Goal: Use online tool/utility: Utilize a website feature to perform a specific function

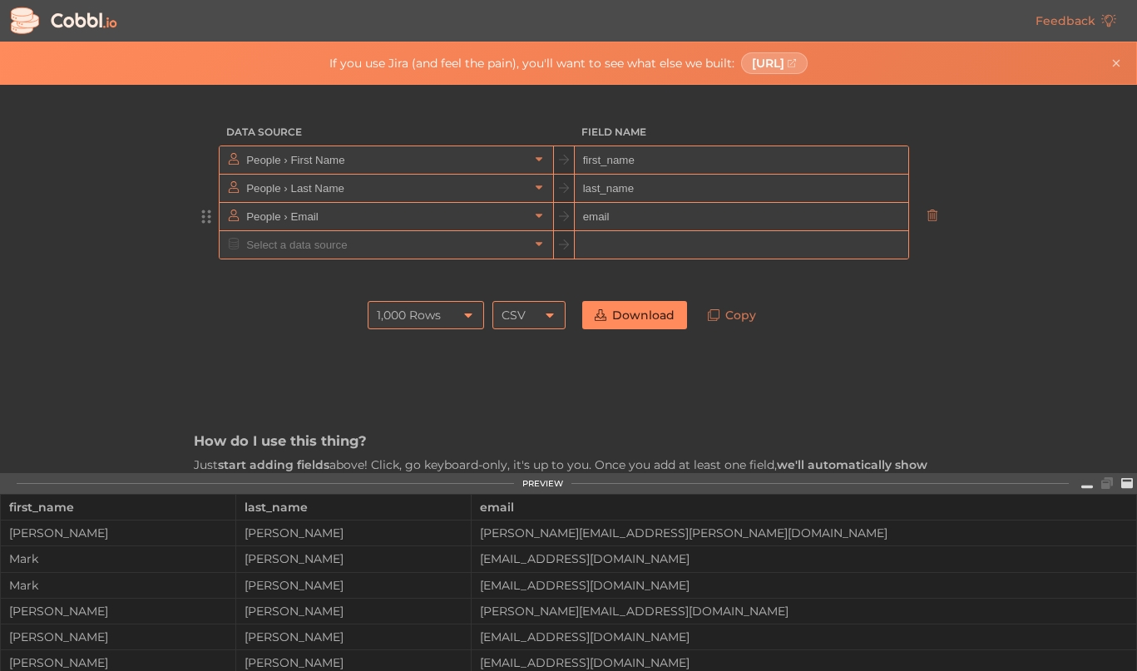
click at [506, 218] on input "People › Email" at bounding box center [385, 216] width 287 height 27
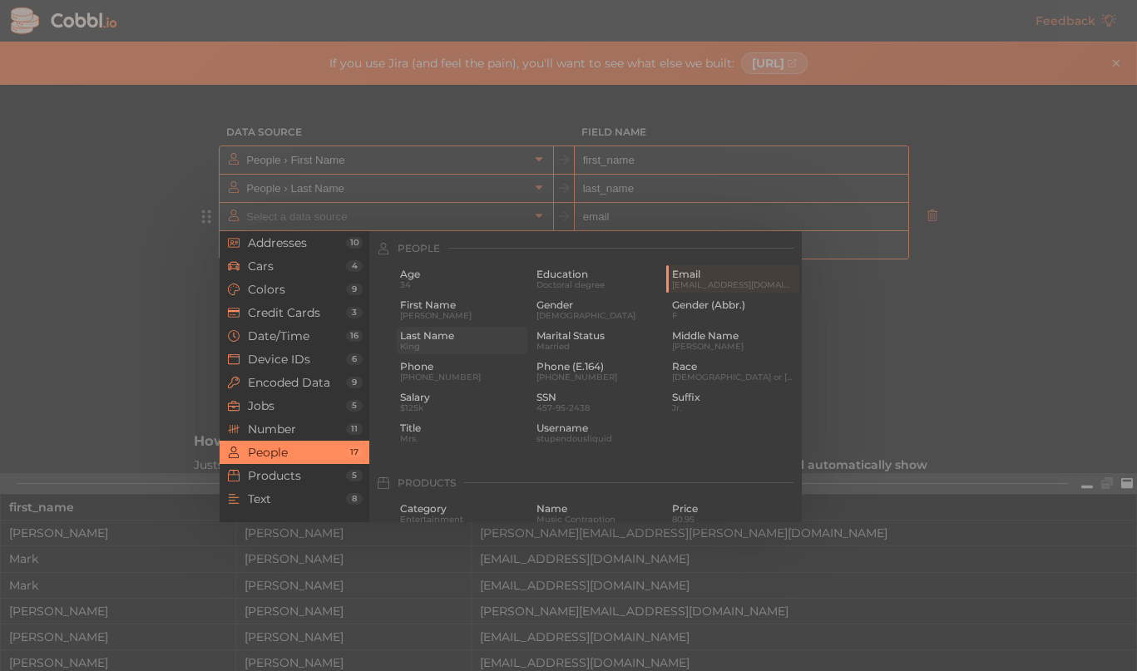
type input "People › Email"
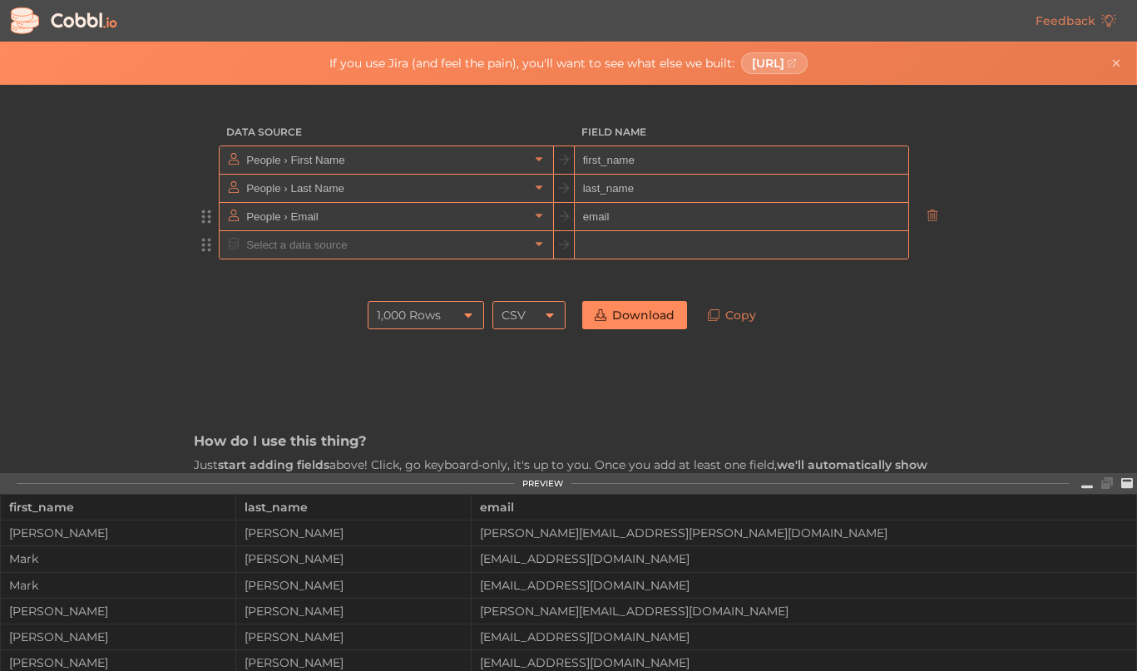
click at [512, 249] on input "text" at bounding box center [385, 244] width 287 height 27
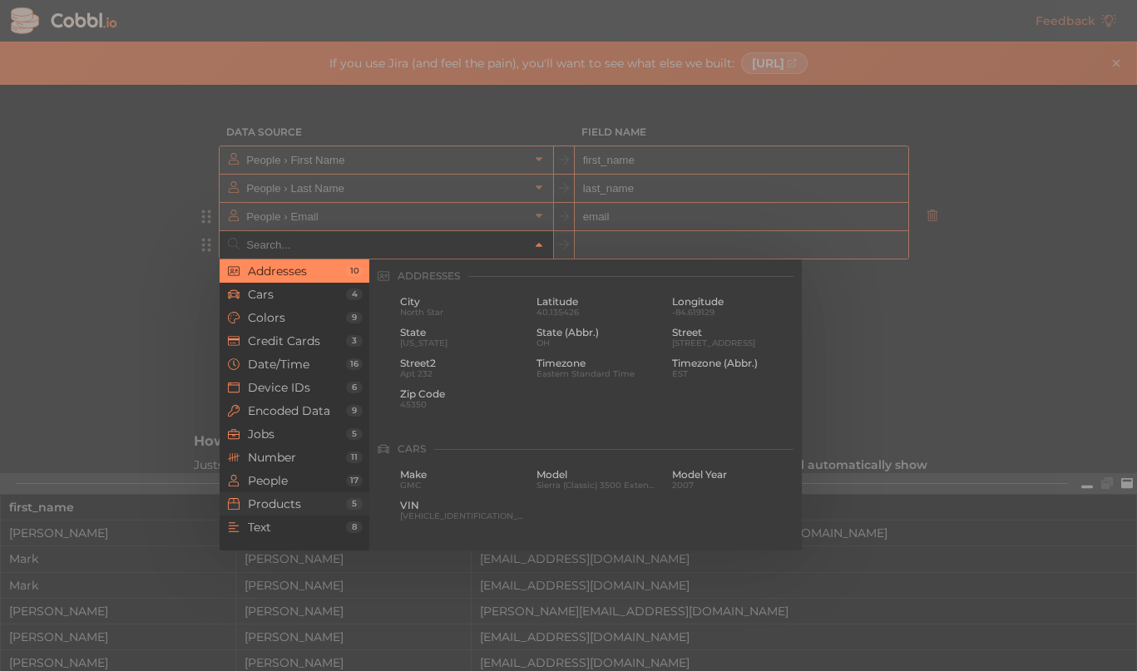
click at [289, 508] on span "Products" at bounding box center [297, 503] width 98 height 13
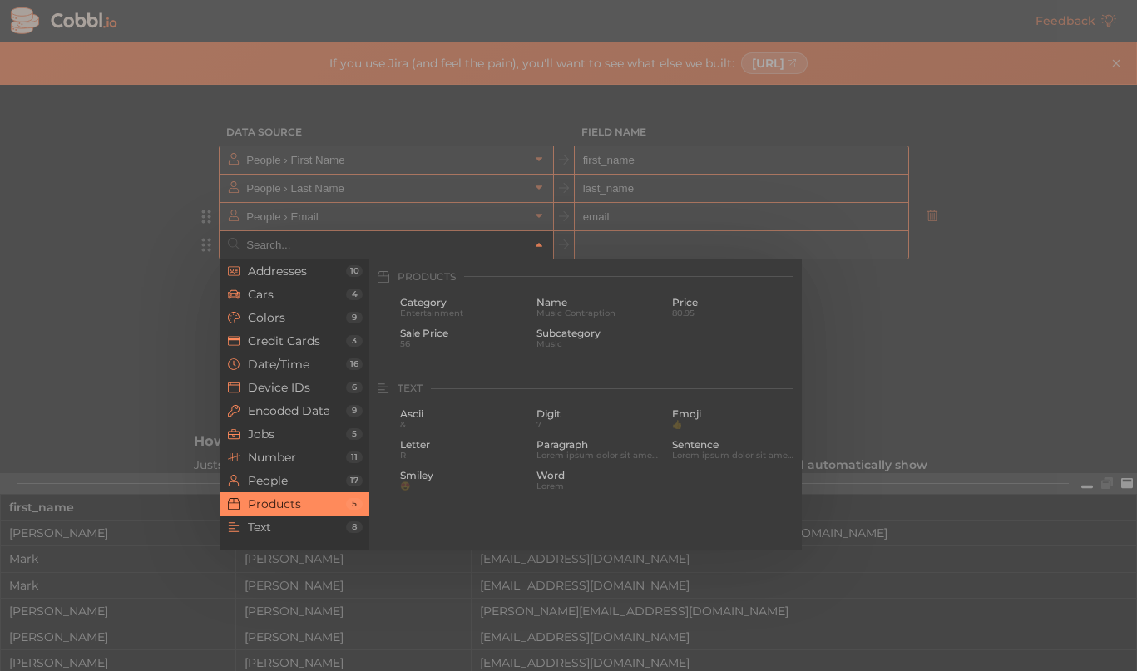
scroll to position [1516, 0]
click at [480, 332] on span "Sale Price" at bounding box center [462, 333] width 124 height 12
type input "Products › Sale Price"
type input "sale_price"
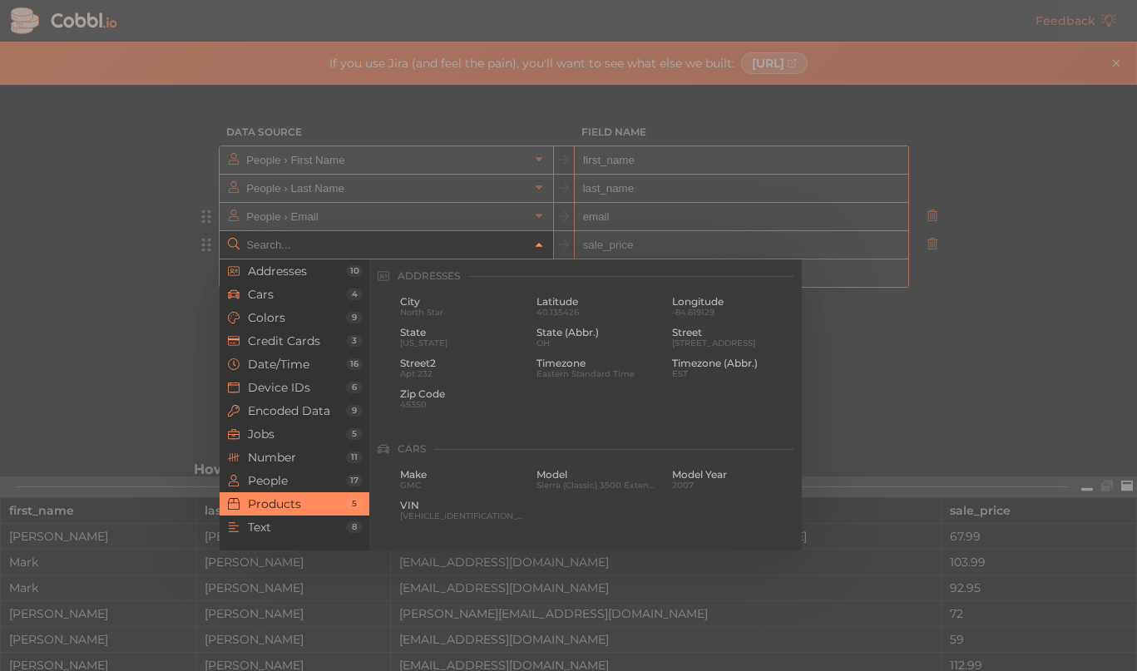
click at [536, 250] on link at bounding box center [539, 244] width 20 height 17
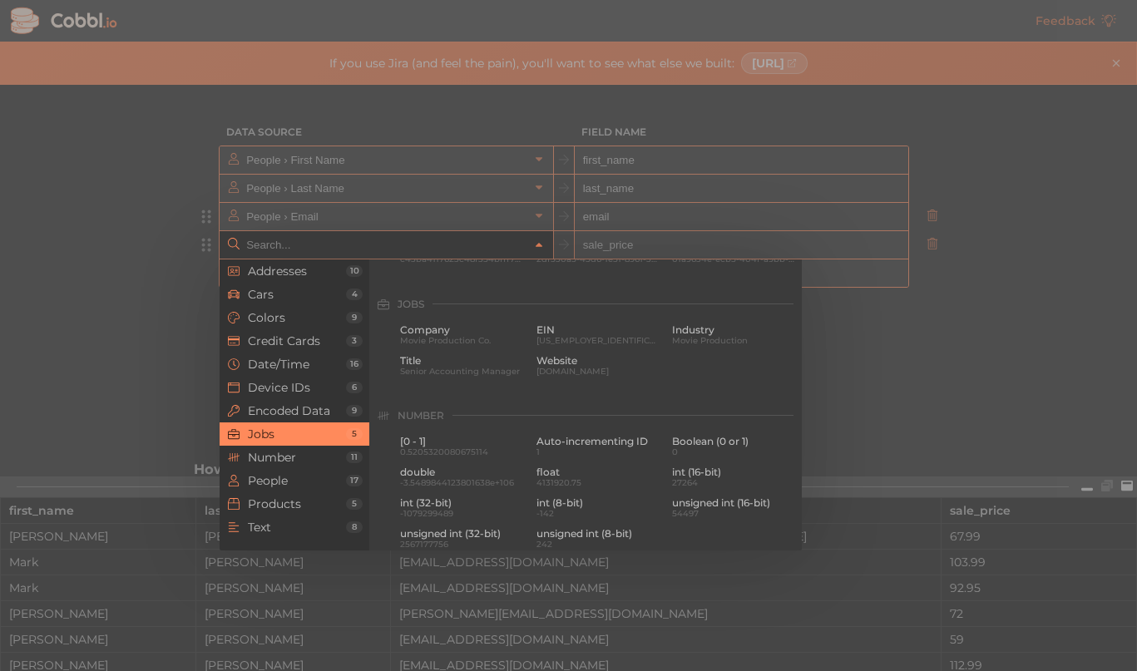
scroll to position [961, 0]
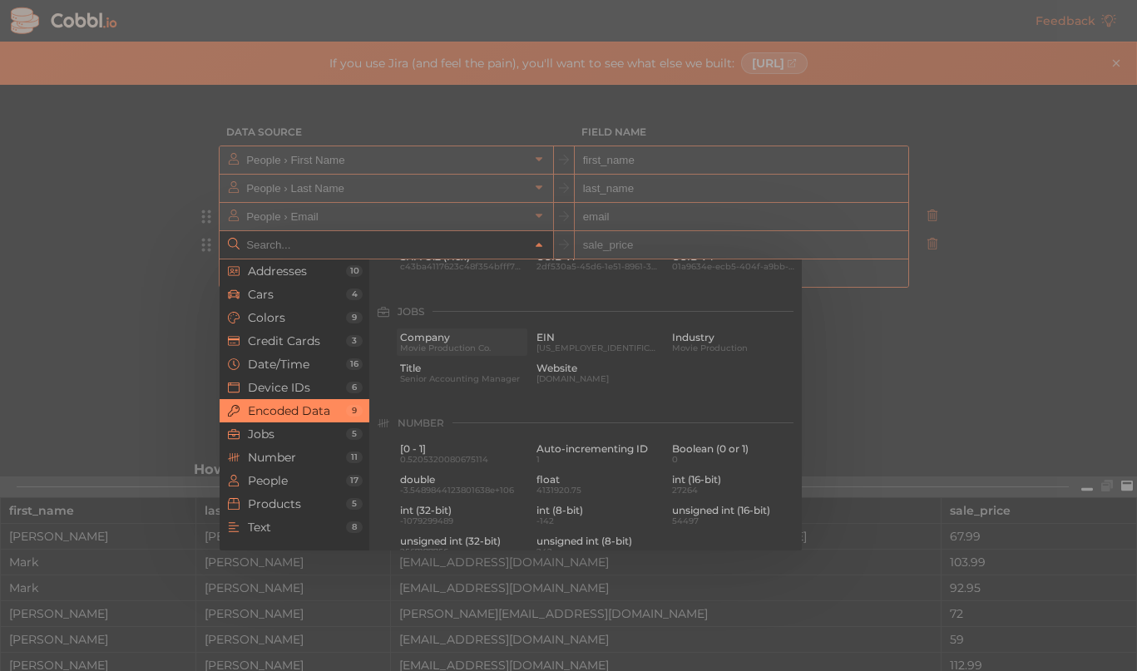
click at [481, 348] on span "Movie Production Co." at bounding box center [462, 348] width 124 height 9
type input "Jobs › Company"
type input "company"
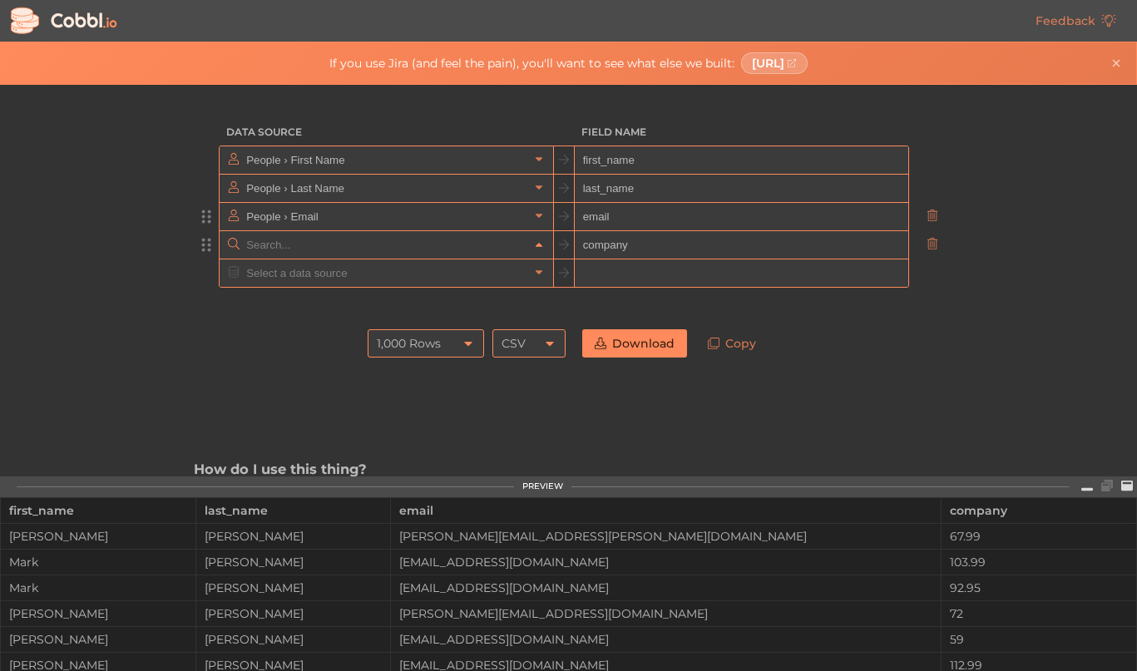
click at [541, 243] on icon at bounding box center [539, 246] width 12 height 12
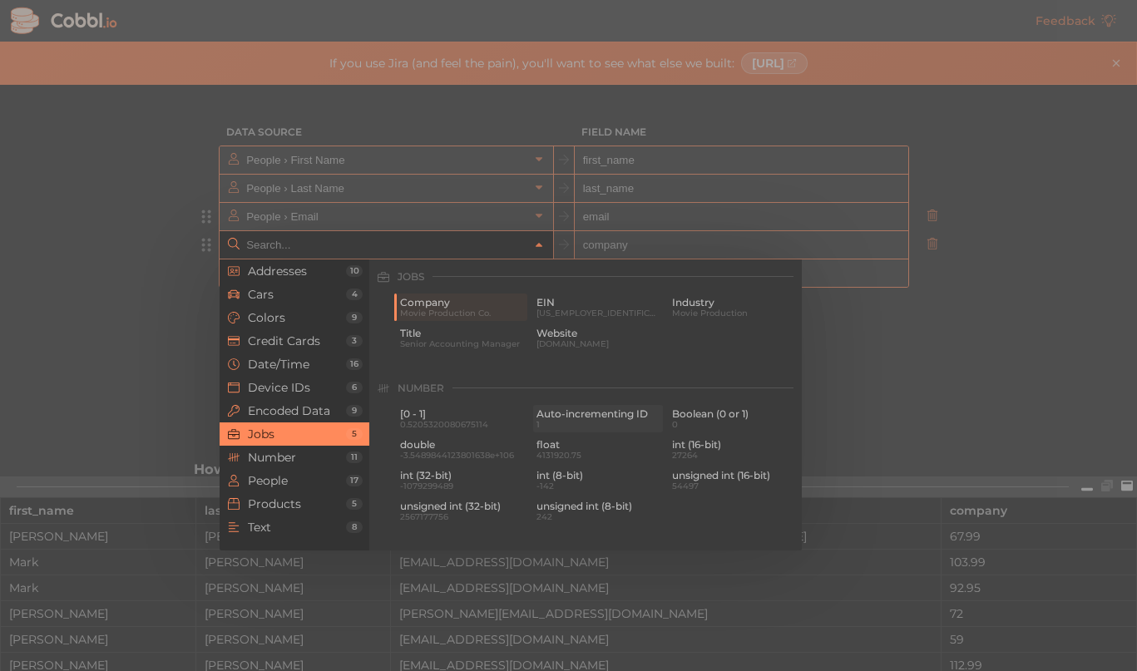
type input "Jobs › Company"
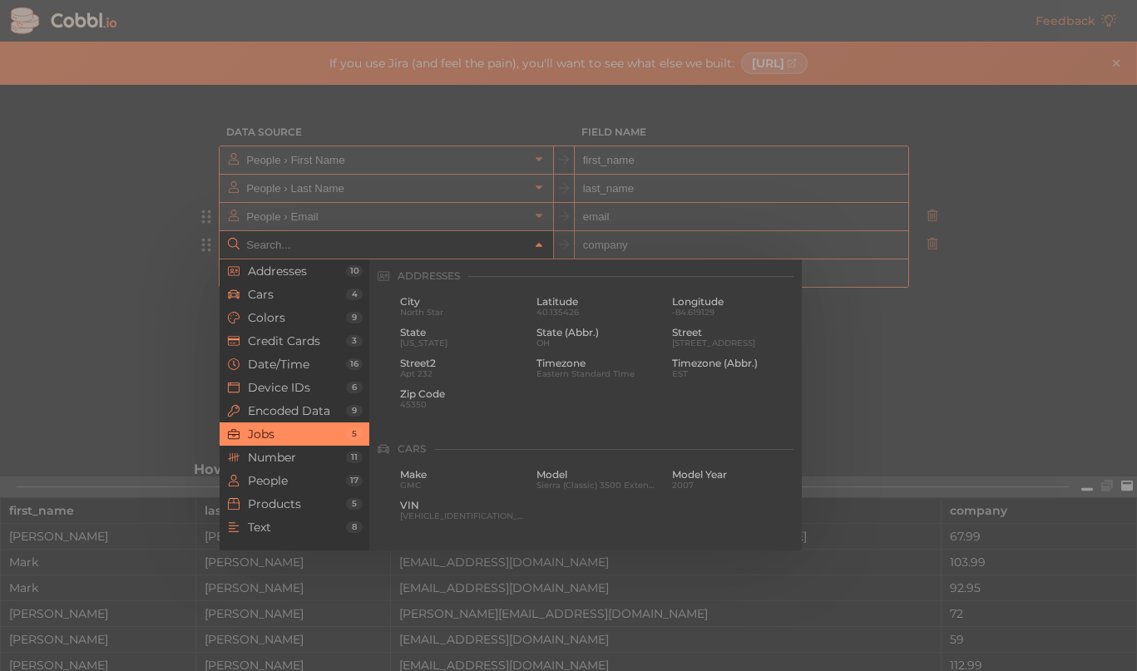
click at [491, 242] on input "text" at bounding box center [385, 244] width 287 height 27
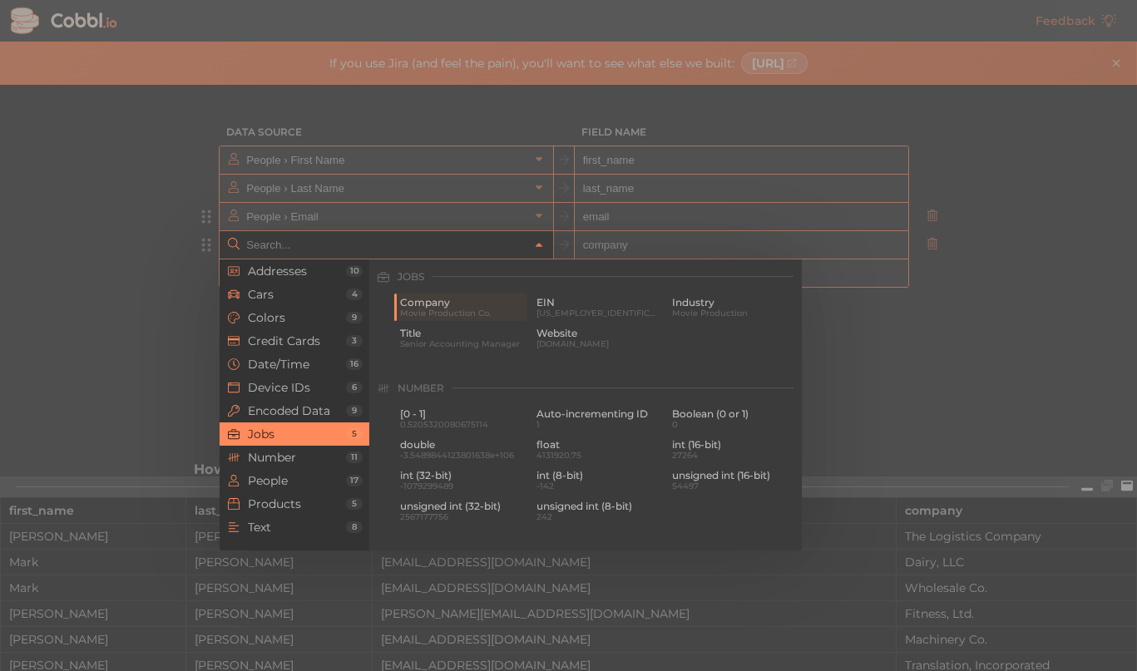
type input "Jobs › Company"
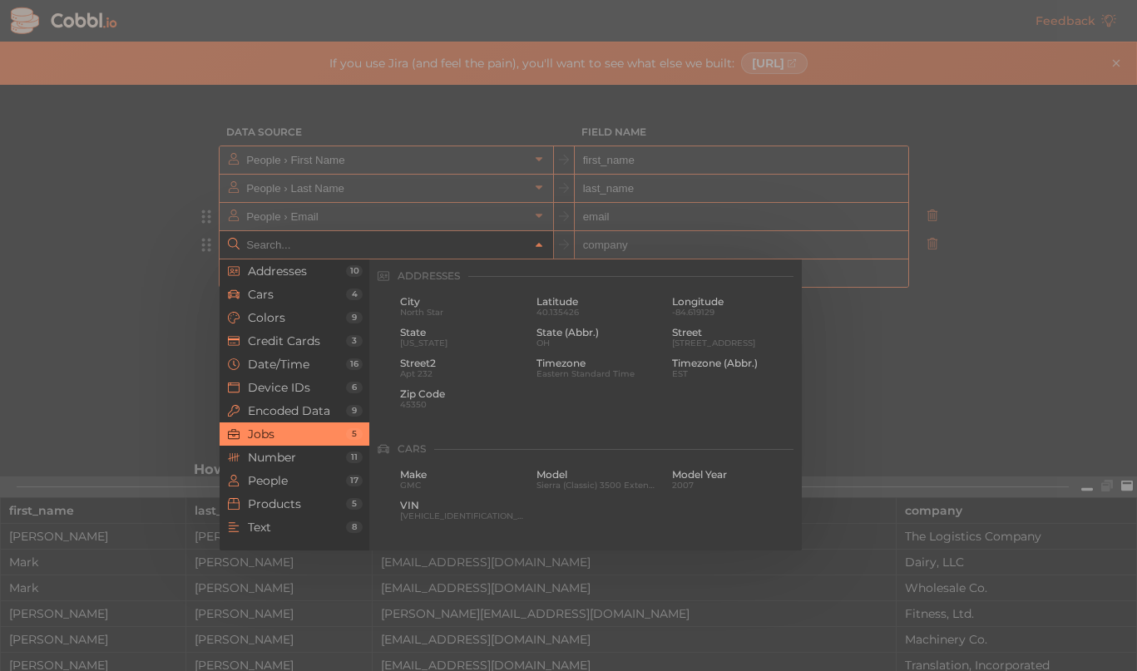
click at [504, 252] on input "text" at bounding box center [385, 244] width 287 height 27
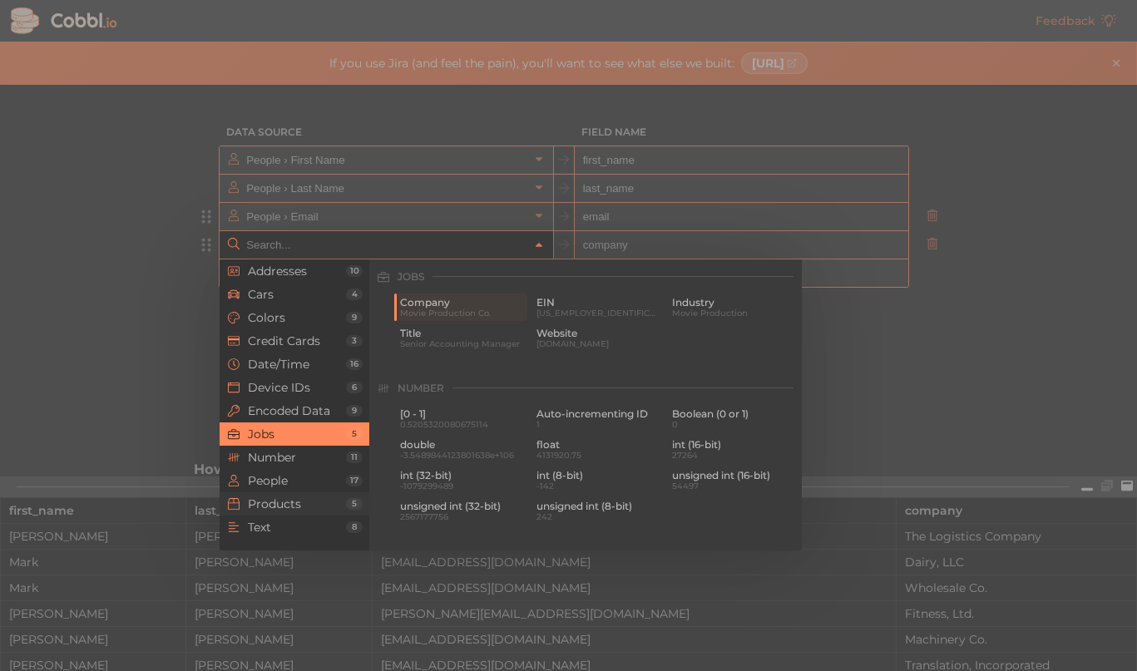
click at [289, 492] on li "Products 5" at bounding box center [295, 503] width 150 height 23
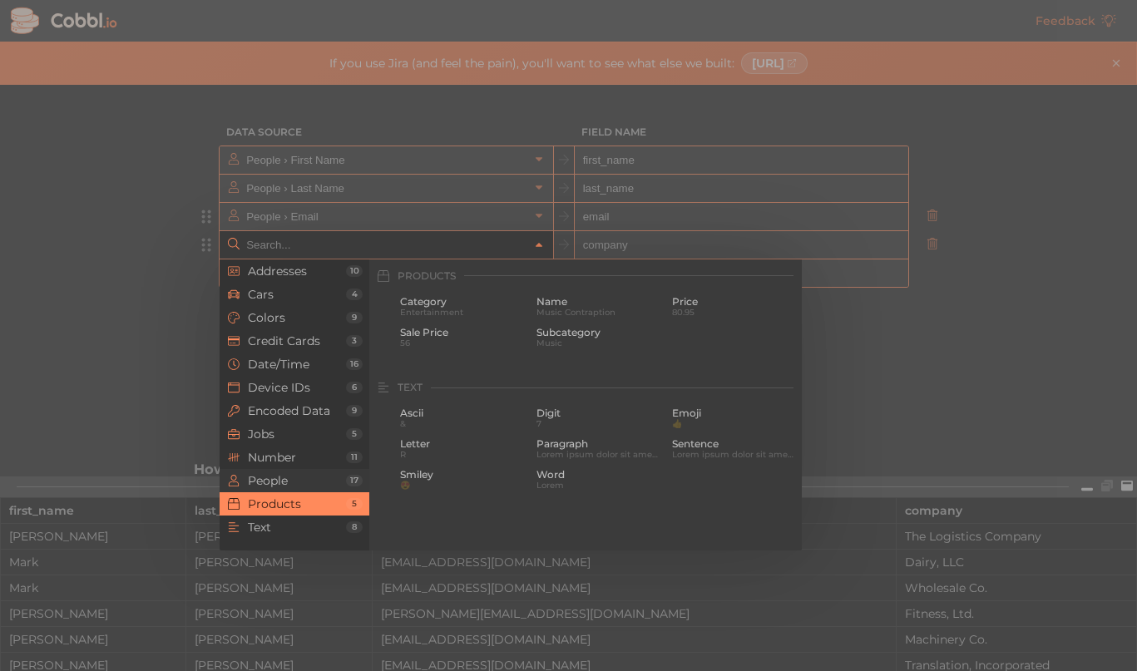
click at [292, 476] on span "People" at bounding box center [297, 480] width 98 height 13
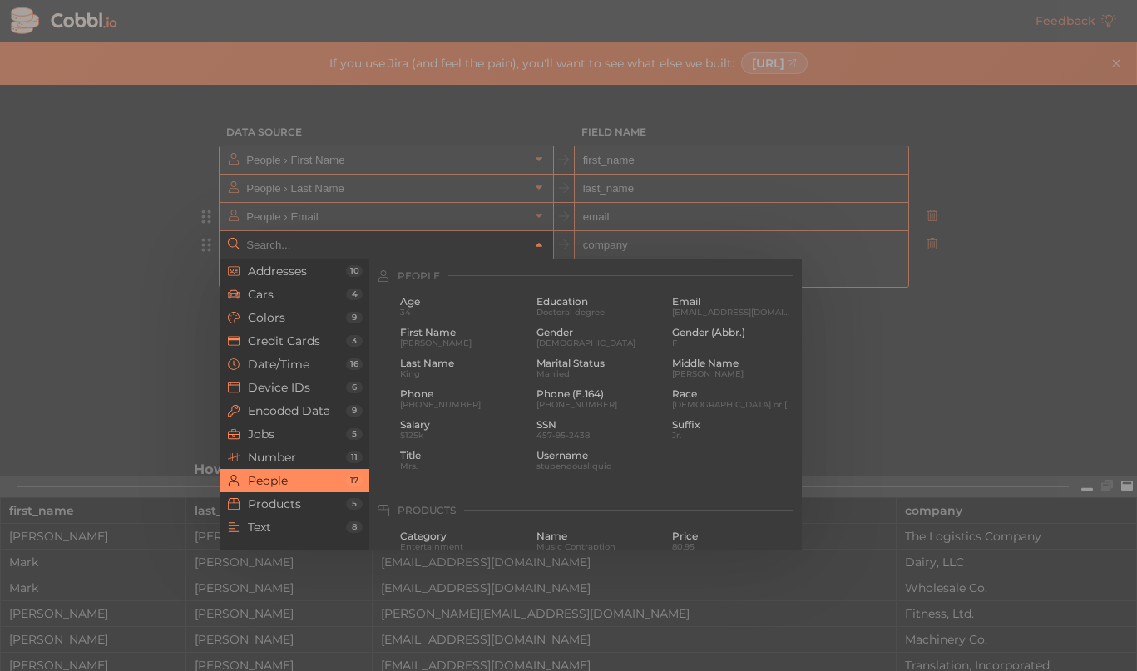
scroll to position [1280, 0]
click at [621, 468] on span "stupendousliquid" at bounding box center [598, 466] width 124 height 9
type input "People › Username"
type input "username"
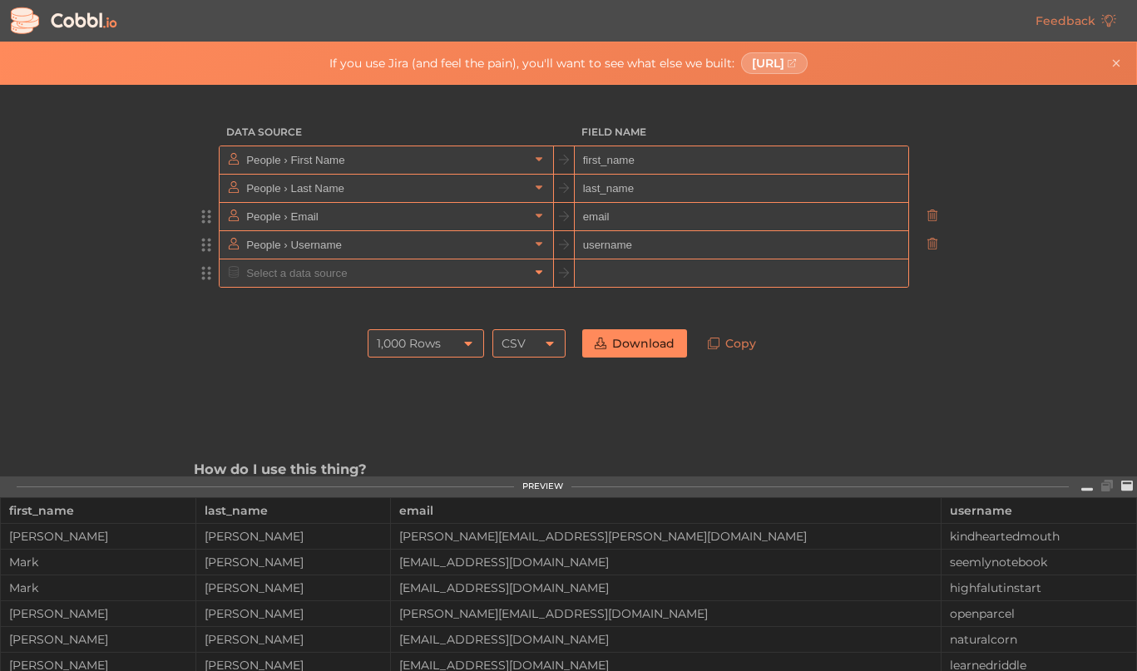
click at [545, 269] on link at bounding box center [539, 273] width 20 height 17
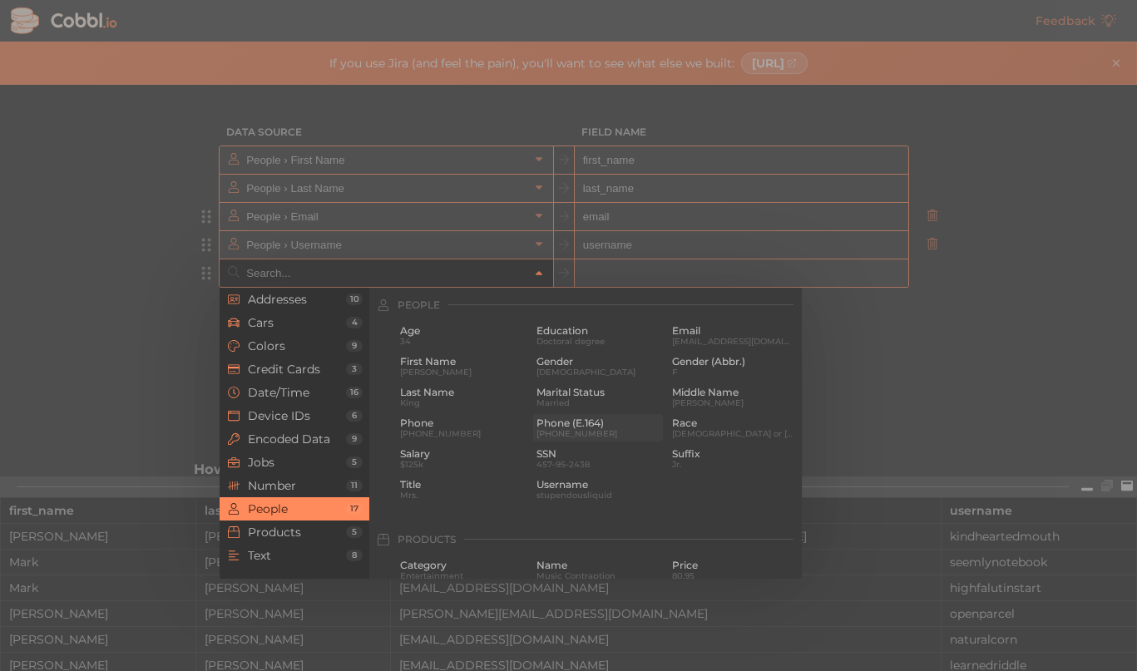
click at [627, 426] on span "Phone (E.164)" at bounding box center [598, 424] width 124 height 12
type input "People › Phone (E.164)"
type input "phone_e_164"
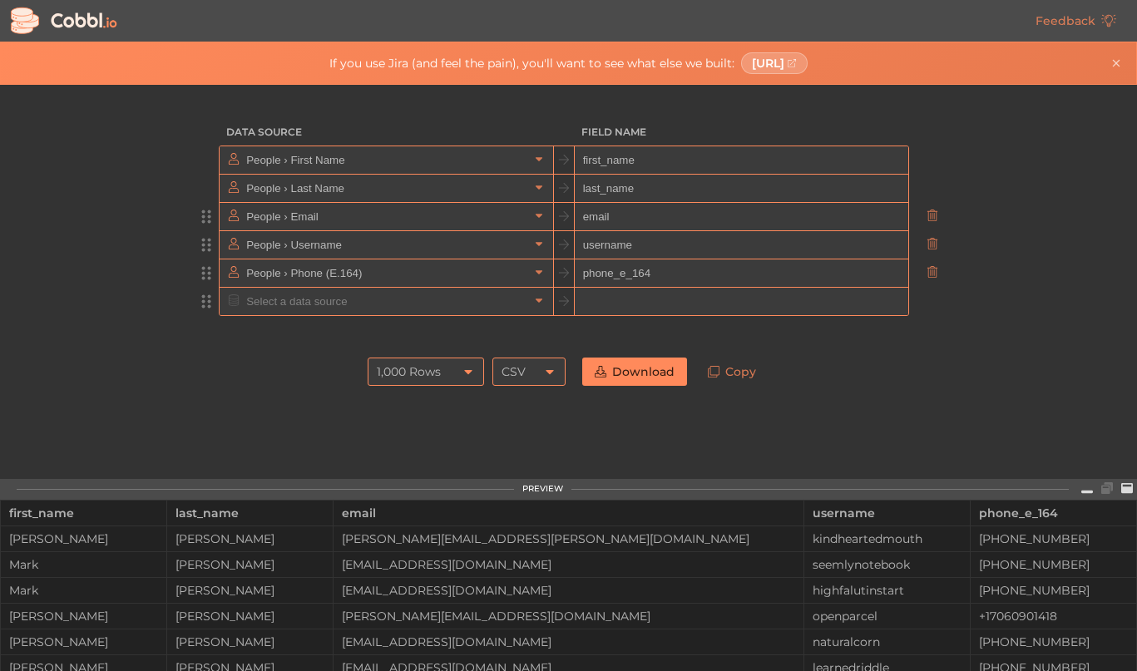
click at [524, 300] on input "text" at bounding box center [385, 301] width 287 height 27
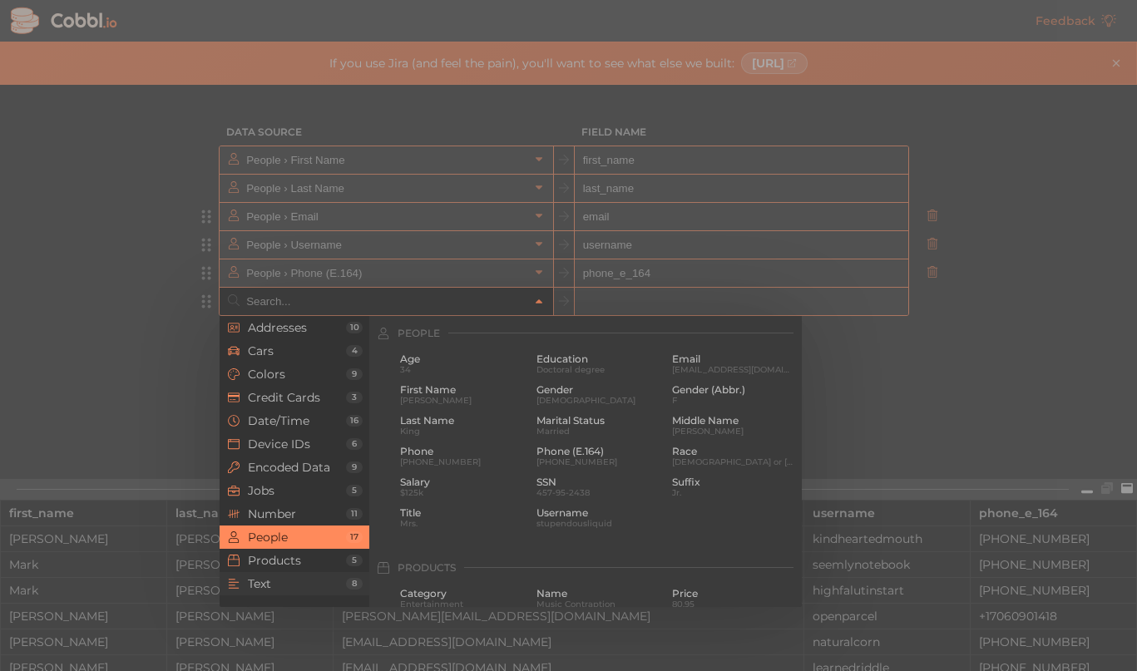
click at [283, 581] on span "Text" at bounding box center [297, 583] width 98 height 13
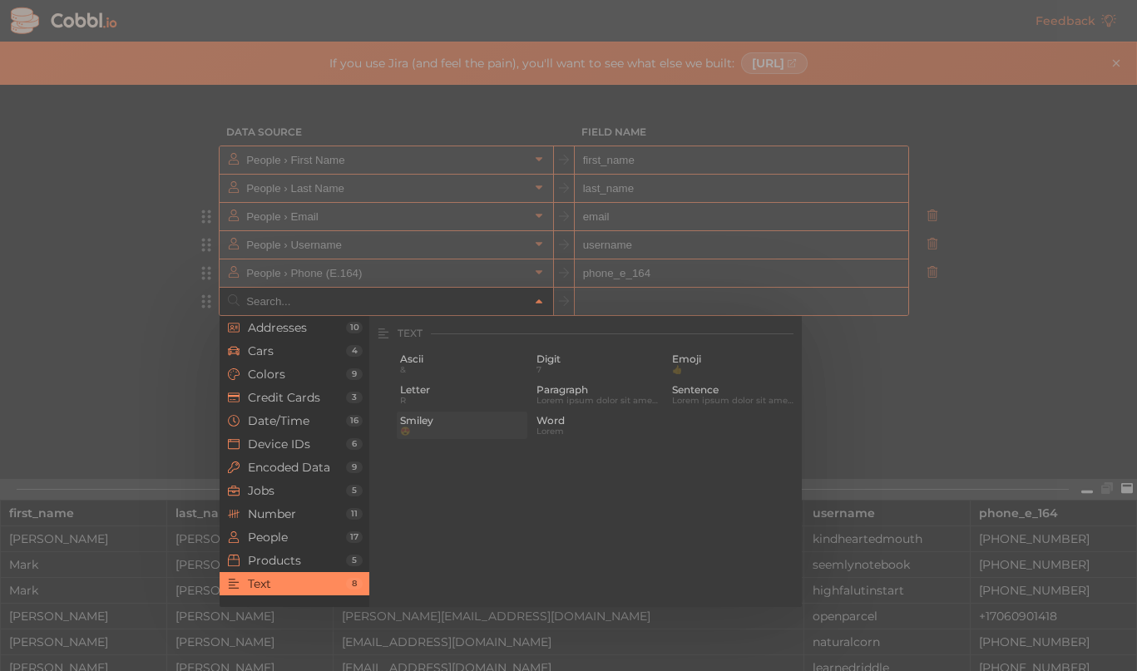
scroll to position [1627, 0]
click at [313, 462] on span "Encoded Data" at bounding box center [297, 467] width 98 height 13
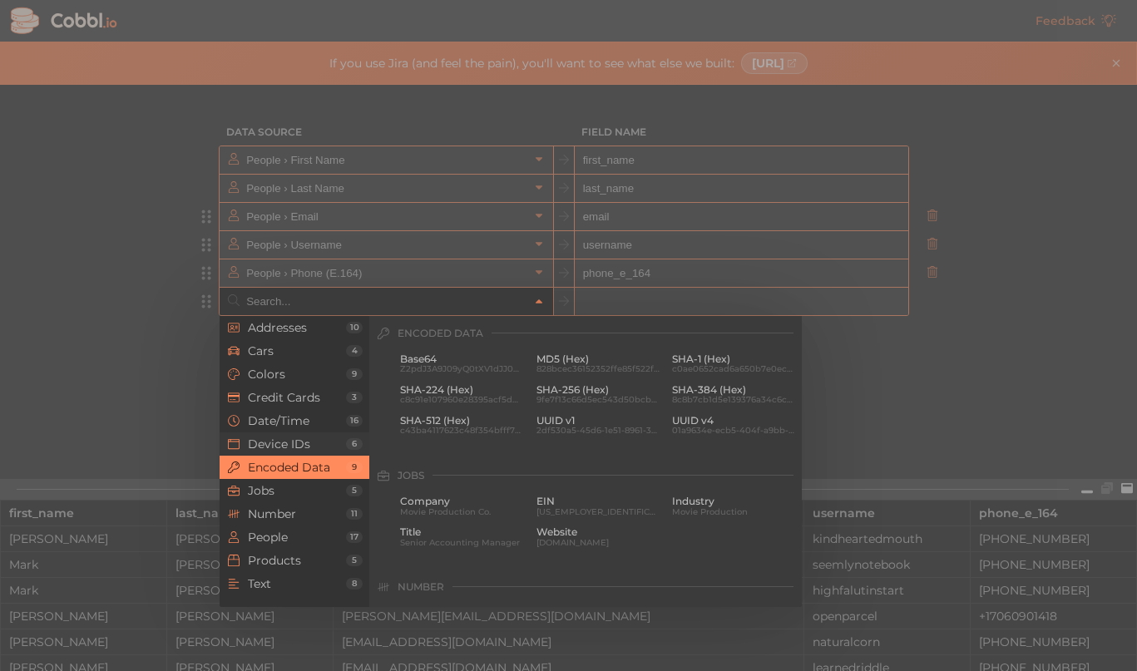
click at [318, 443] on span "Device IDs" at bounding box center [297, 444] width 98 height 13
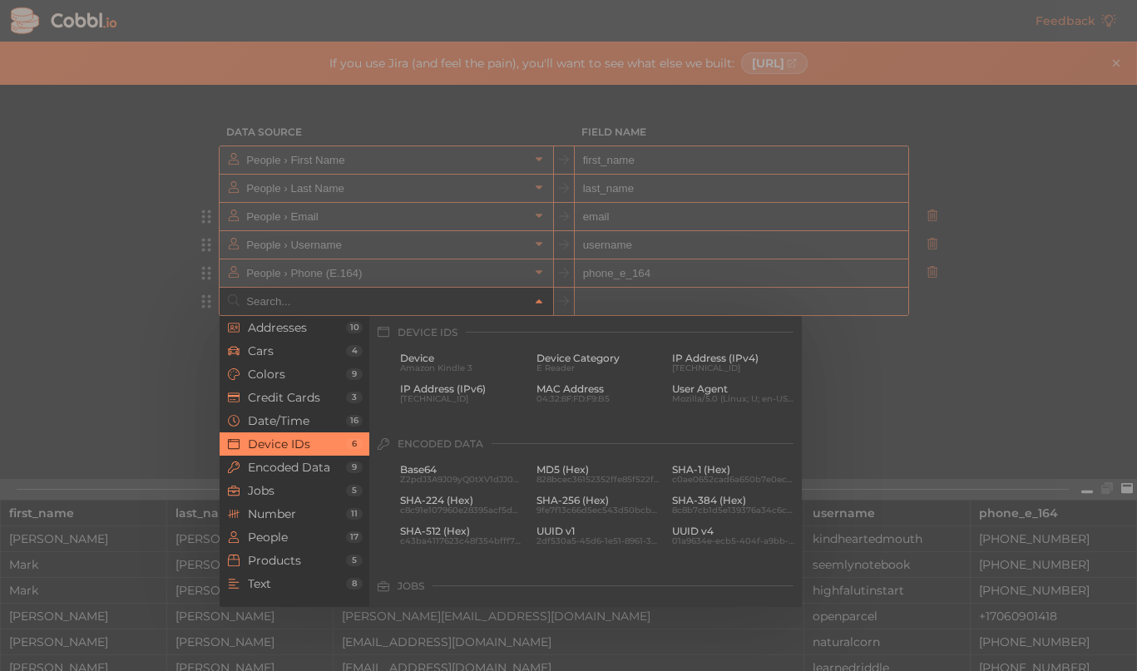
scroll to position [742, 0]
click at [318, 416] on span "Date/Time" at bounding box center [297, 420] width 98 height 13
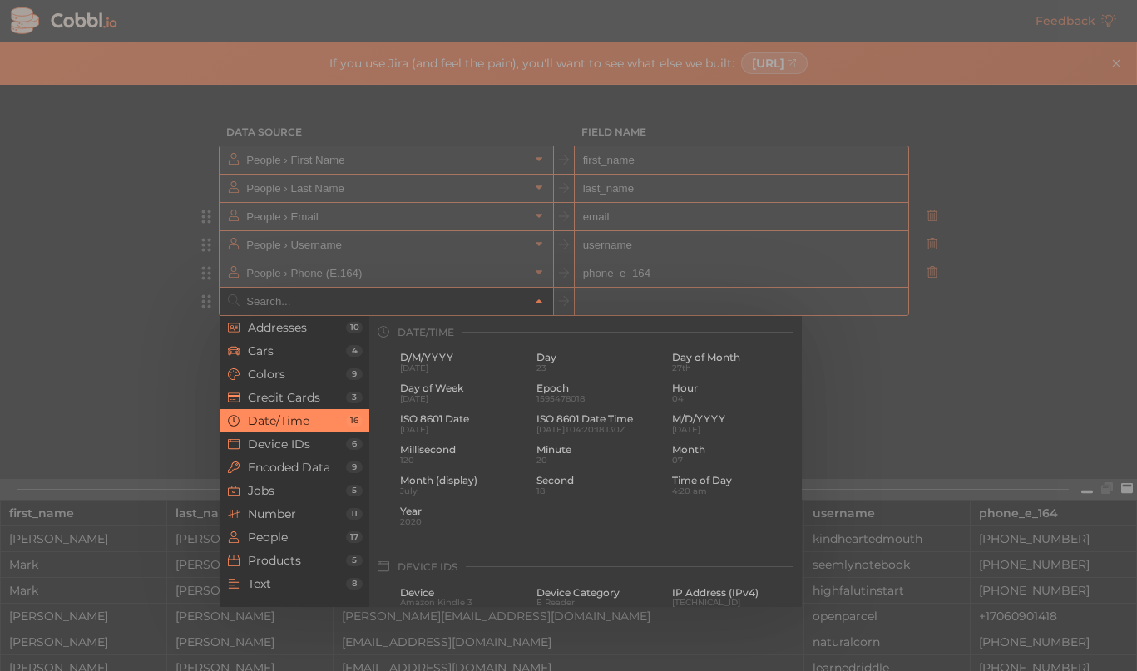
scroll to position [507, 0]
click at [459, 429] on span "[DATE]" at bounding box center [462, 430] width 124 height 9
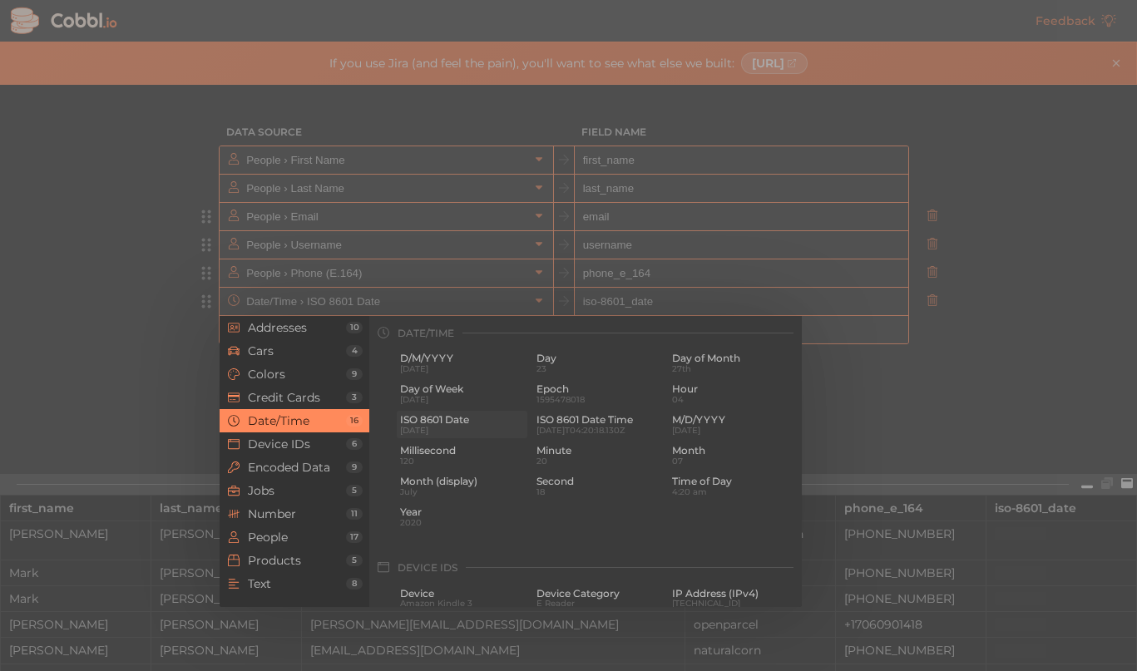
type input "Date/Time › ISO 8601 Date"
type input "iso-8601_date"
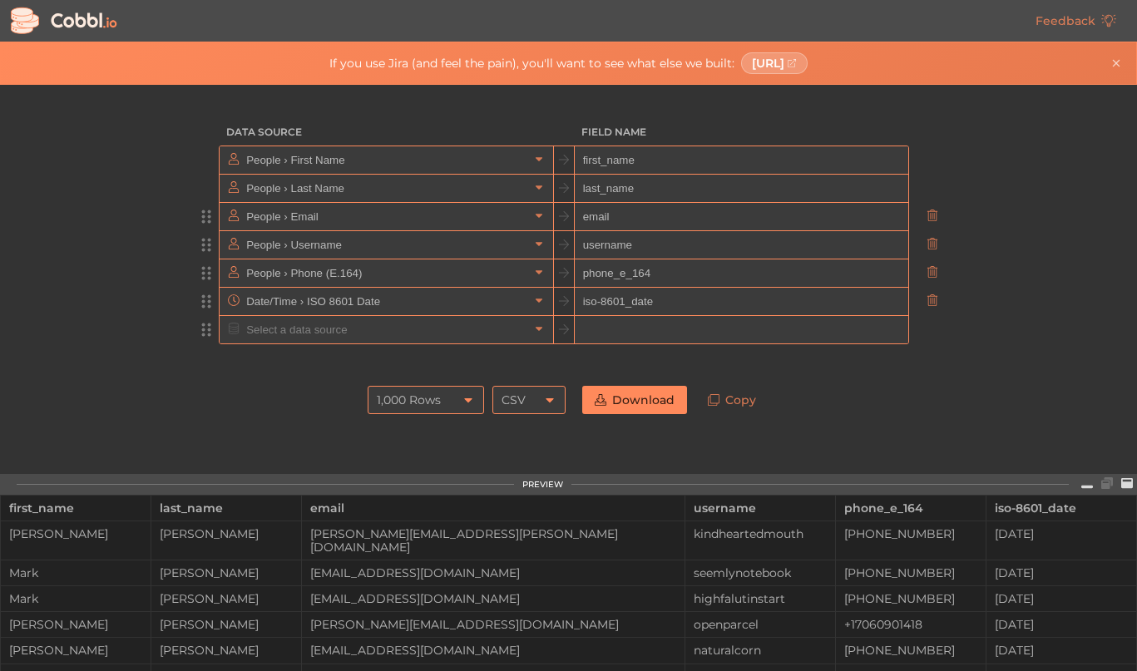
click at [723, 315] on div at bounding box center [564, 329] width 690 height 29
click at [675, 300] on input "iso-8601_date" at bounding box center [742, 302] width 334 height 28
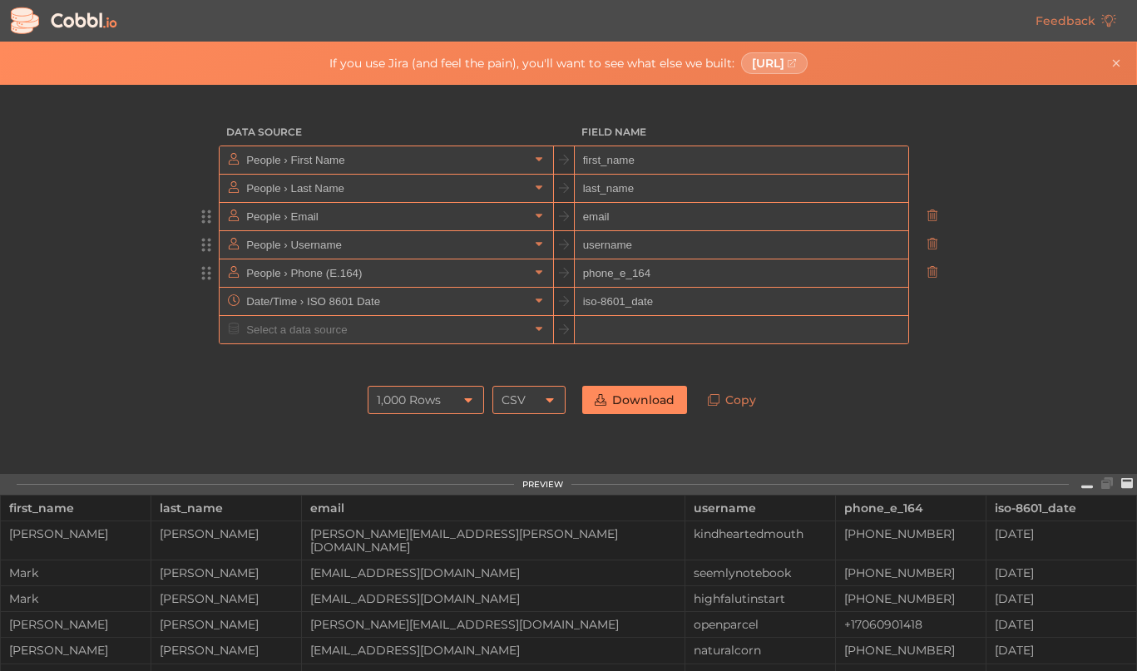
click at [695, 274] on input "phone_e_164" at bounding box center [742, 274] width 334 height 28
type input "phone"
click at [721, 313] on input "iso-8601_date" at bounding box center [742, 302] width 334 height 28
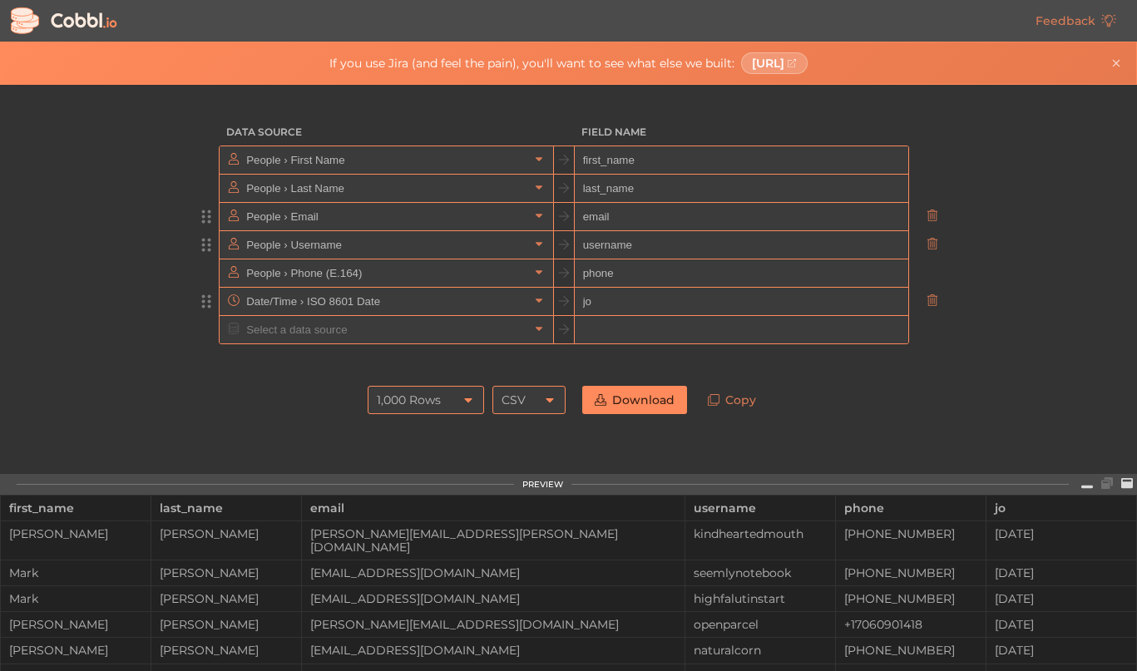
type input "j"
type input "sign_up_date"
click at [414, 328] on input "text" at bounding box center [385, 329] width 287 height 27
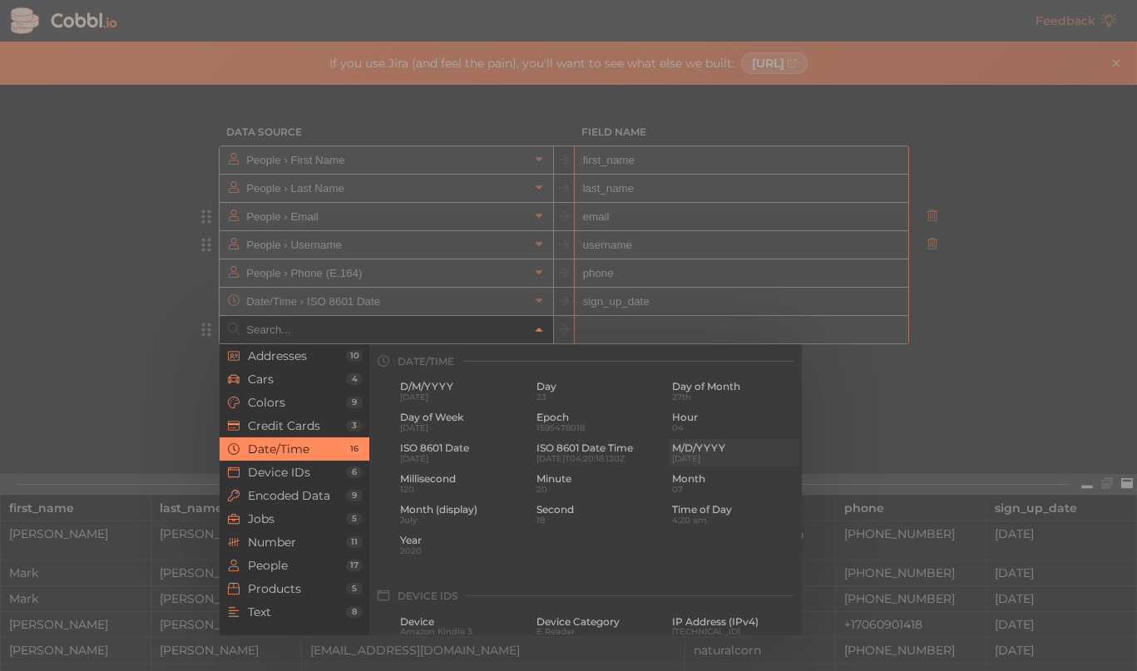
click at [733, 457] on span "[DATE]" at bounding box center [734, 458] width 124 height 9
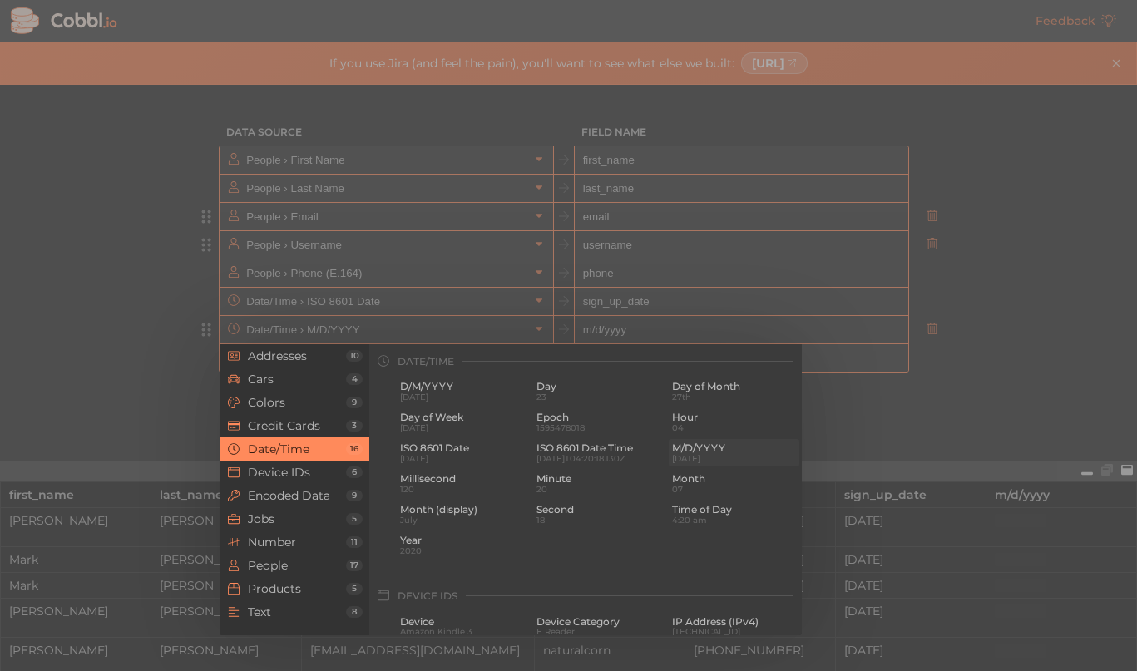
type input "Date/Time › M/D/YYYY"
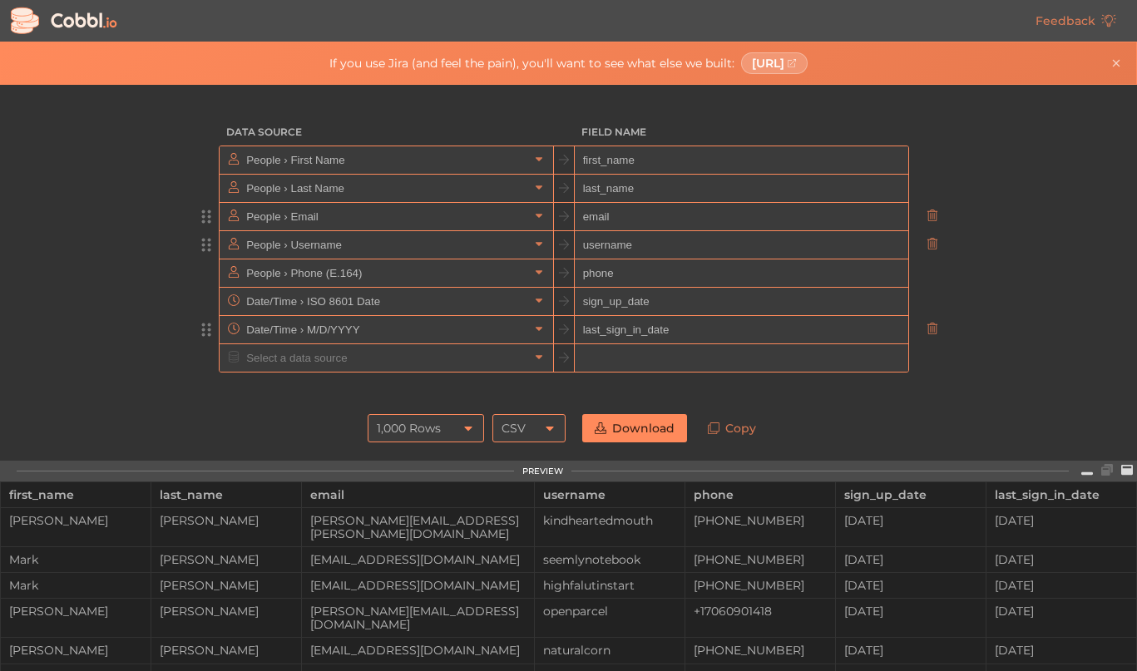
click at [839, 325] on input "last_sign_in_date" at bounding box center [742, 330] width 334 height 28
type input "last_sign_in_date"
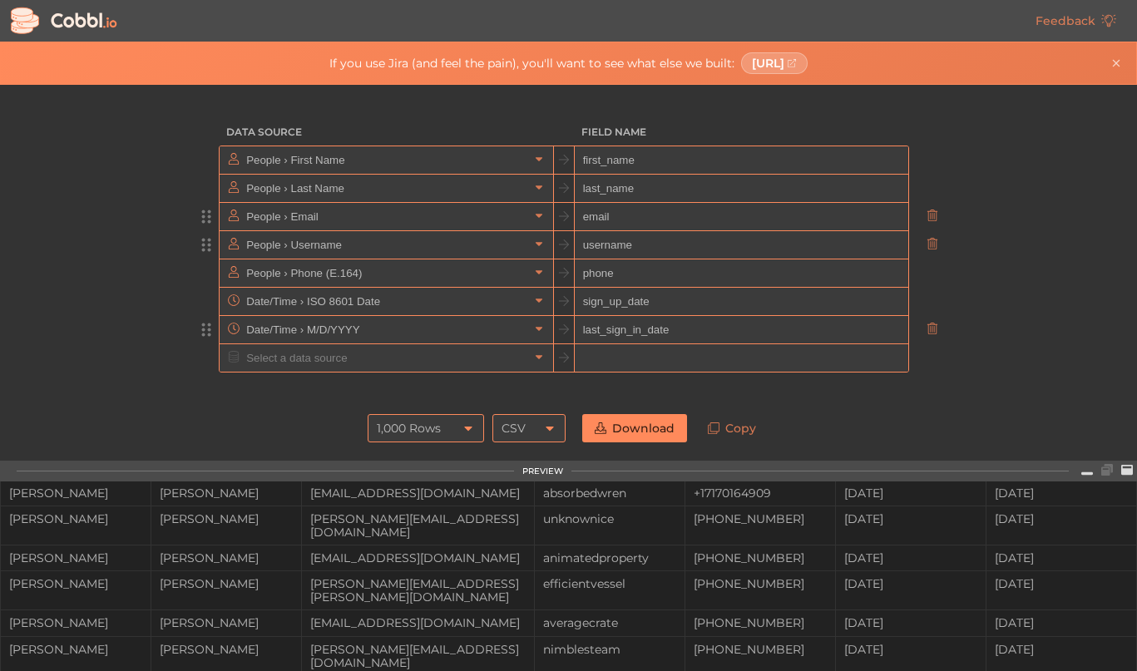
scroll to position [0, 0]
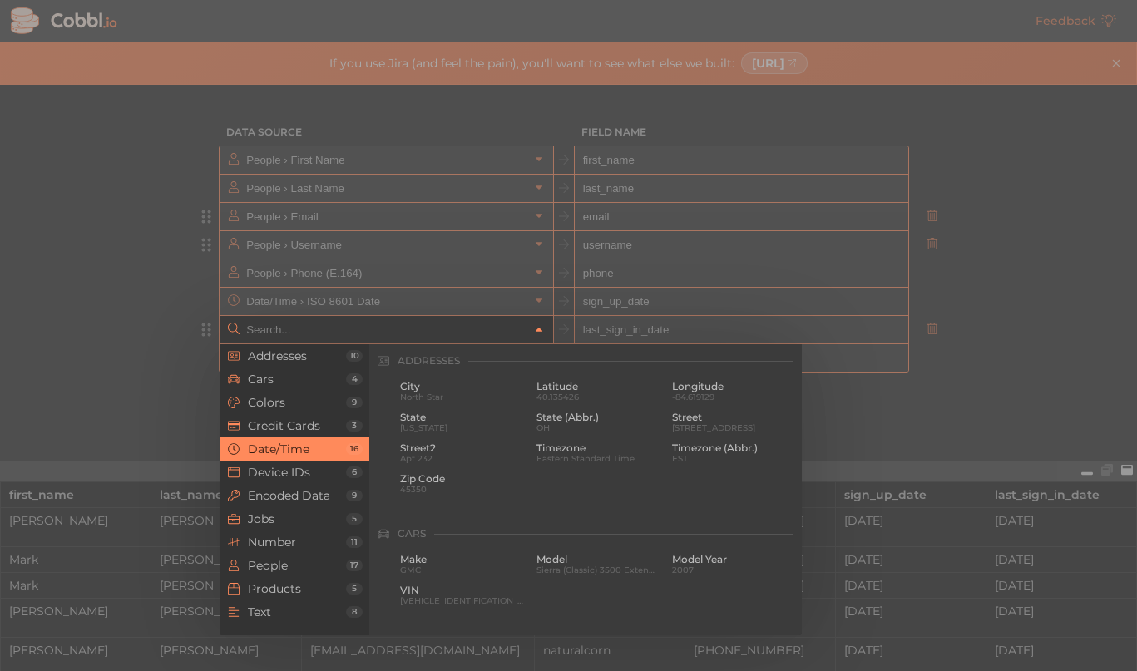
click at [538, 329] on icon at bounding box center [539, 331] width 7 height 4
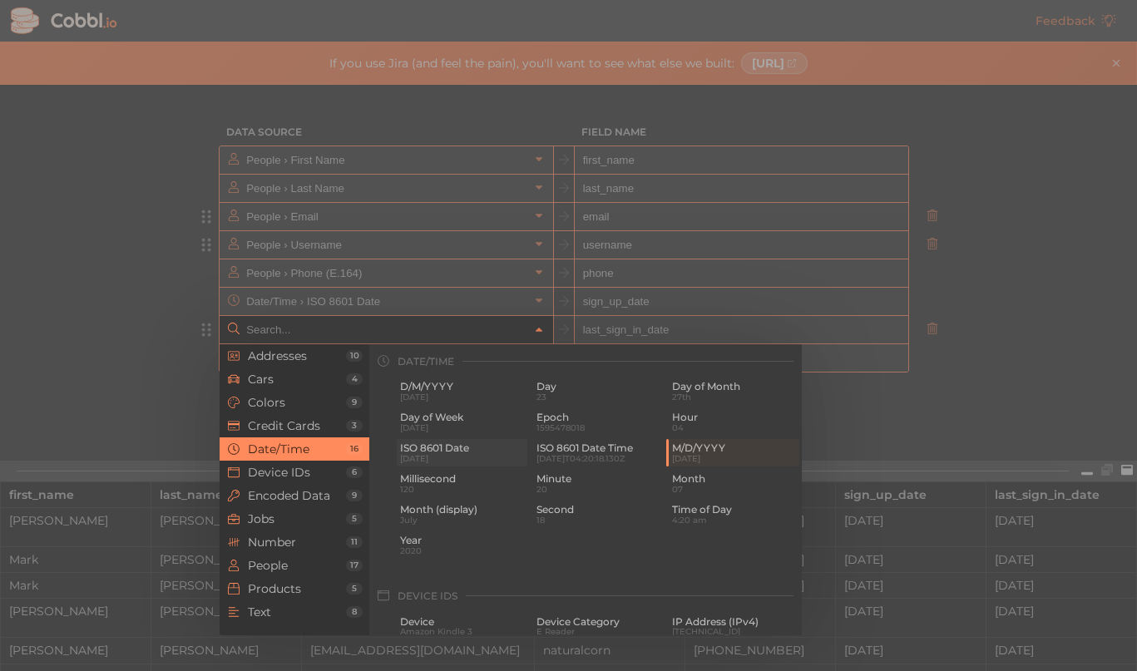
click at [456, 454] on span "ISO 8601 Date" at bounding box center [462, 449] width 124 height 12
type input "Date/Time › ISO 8601 Date"
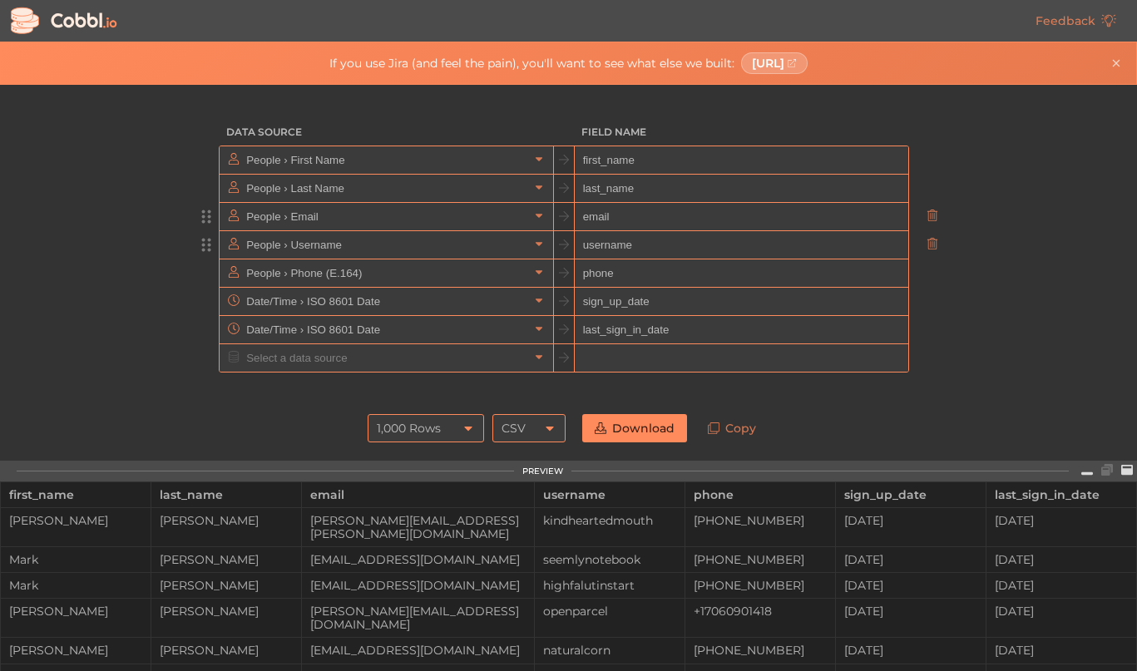
click at [932, 334] on icon at bounding box center [933, 329] width 12 height 12
